Goal: Information Seeking & Learning: Learn about a topic

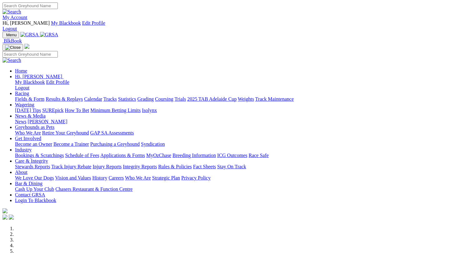
scroll to position [183, 0]
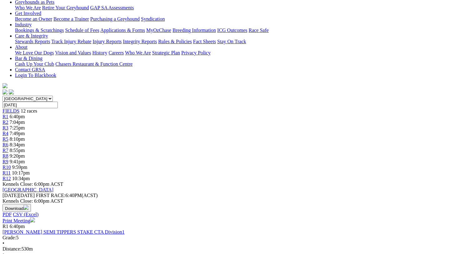
scroll to position [137, 0]
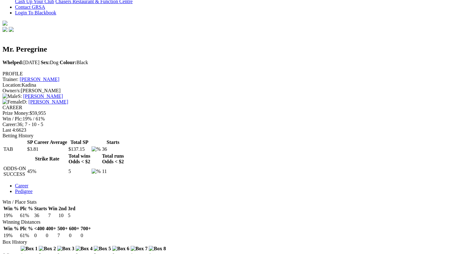
scroll to position [203, 0]
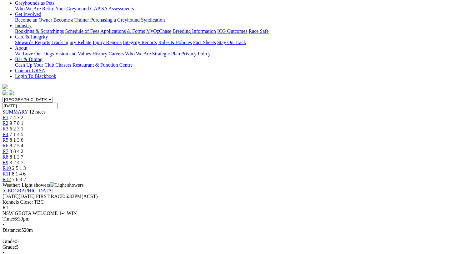
scroll to position [140, 0]
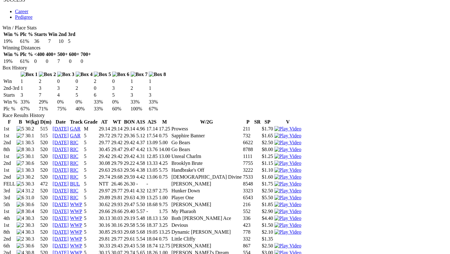
scroll to position [370, 0]
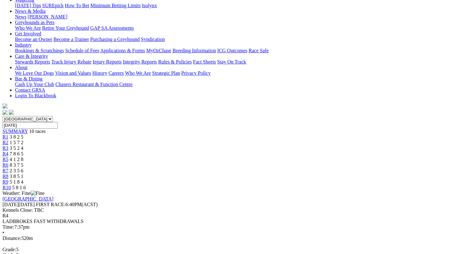
scroll to position [116, 0]
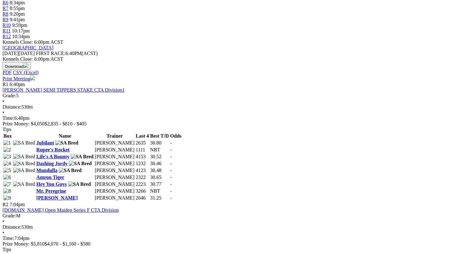
scroll to position [279, 0]
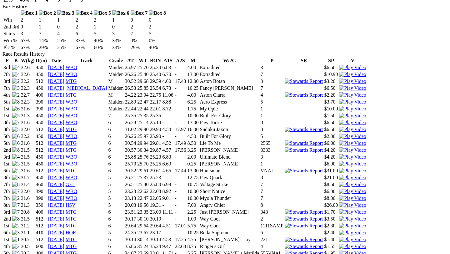
scroll to position [436, 0]
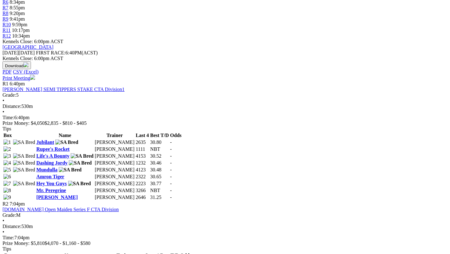
scroll to position [280, 0]
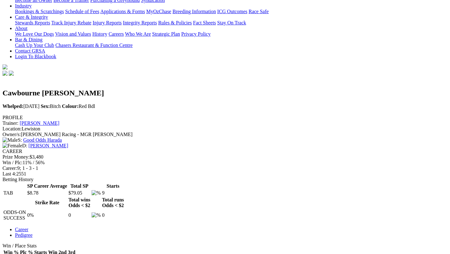
scroll to position [156, 0]
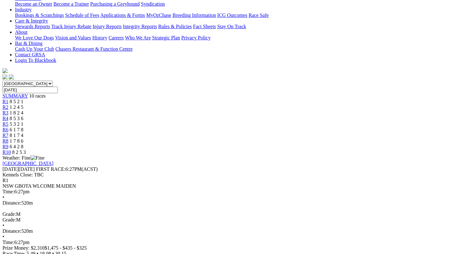
scroll to position [153, 0]
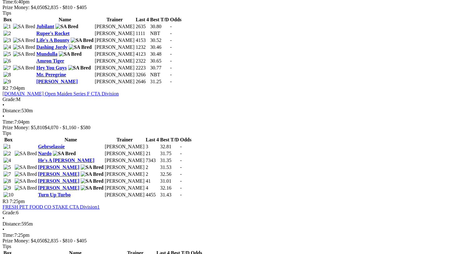
scroll to position [396, 0]
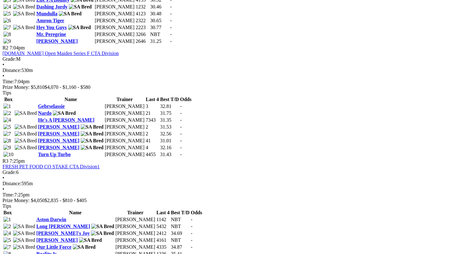
scroll to position [438, 0]
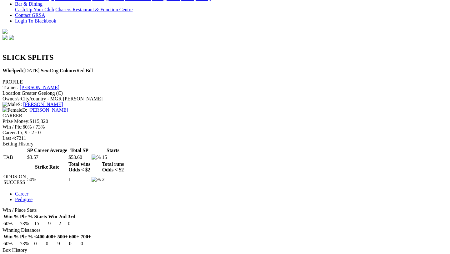
scroll to position [191, 0]
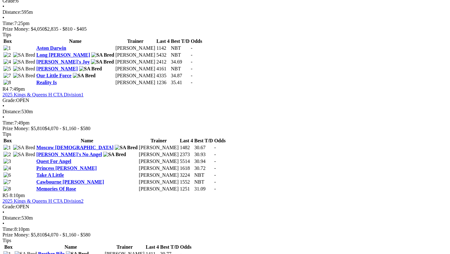
scroll to position [606, 0]
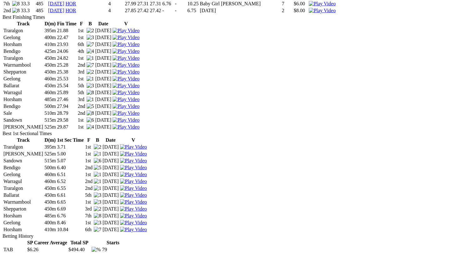
scroll to position [1027, 0]
drag, startPoint x: 150, startPoint y: 197, endPoint x: 160, endPoint y: 197, distance: 10.6
click at [77, 122] on td "29.58" at bounding box center [67, 119] width 20 height 6
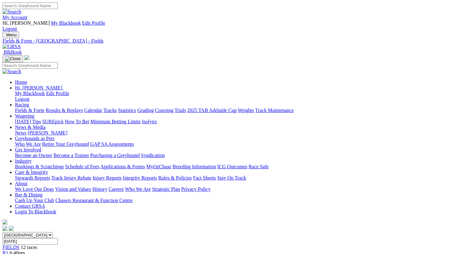
click at [27, 19] on img at bounding box center [27, 19] width 0 height 0
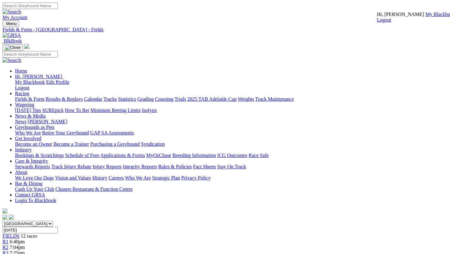
click at [425, 17] on link "My Blackbook" at bounding box center [440, 14] width 30 height 5
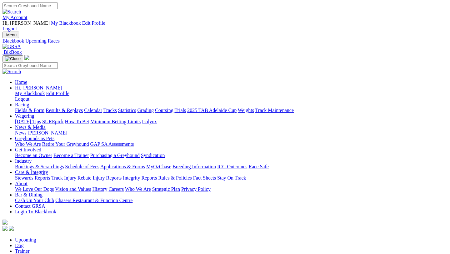
click at [29, 102] on link "Racing" at bounding box center [22, 104] width 14 height 5
click at [26, 107] on link "Fields & Form" at bounding box center [29, 109] width 29 height 5
click at [58, 238] on input "Select date" at bounding box center [29, 241] width 55 height 7
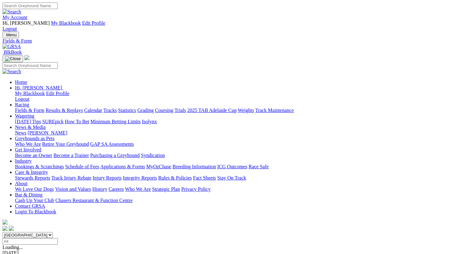
type input "[DATE], [DATE]"
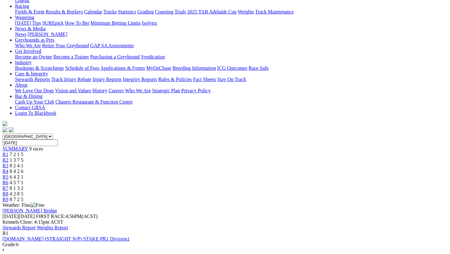
scroll to position [97, 0]
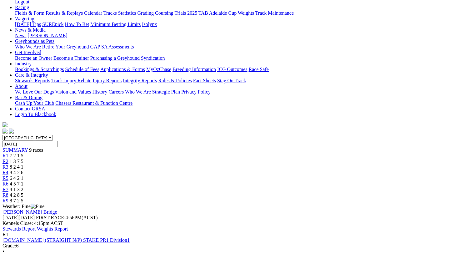
click at [36, 226] on link "Stewards Report" at bounding box center [18, 228] width 33 height 5
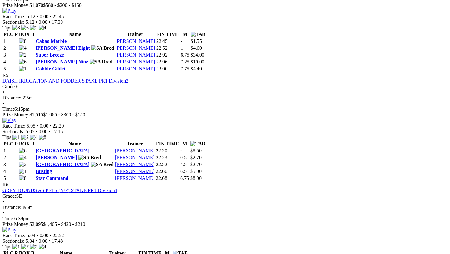
scroll to position [694, 0]
